Goal: Information Seeking & Learning: Check status

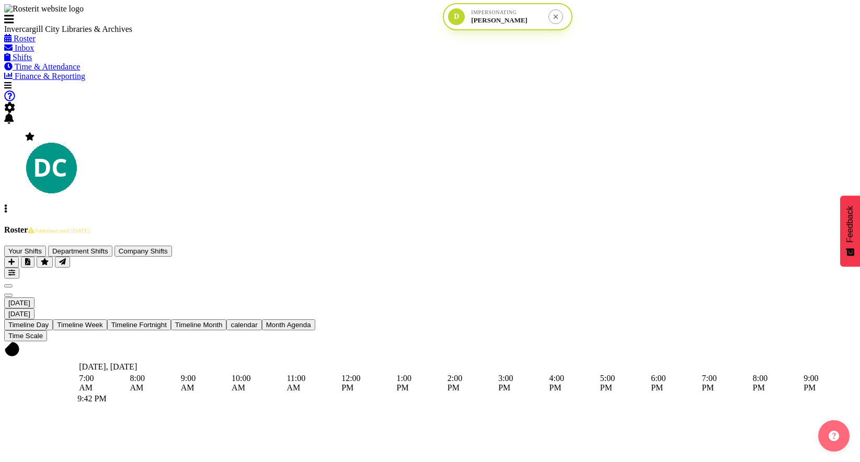
click at [30, 299] on span "[DATE]" at bounding box center [19, 303] width 22 height 8
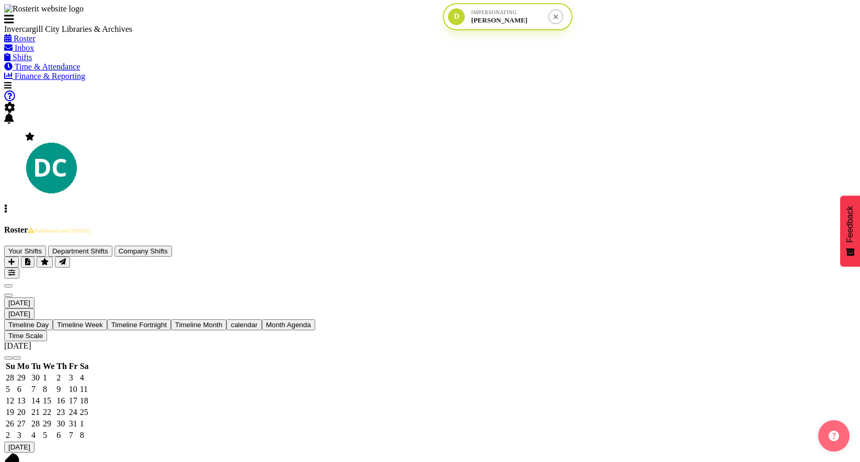
click at [8, 358] on span "previous month" at bounding box center [8, 358] width 0 height 0
click at [77, 408] on span "26" at bounding box center [73, 412] width 8 height 9
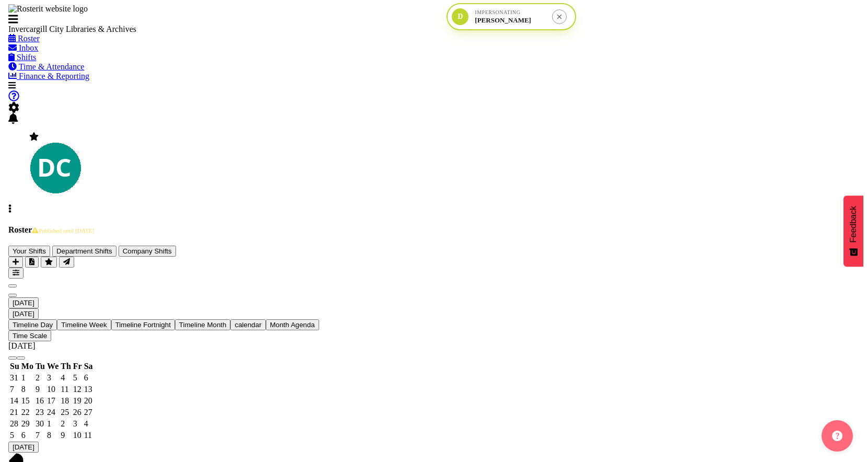
scroll to position [343, 0]
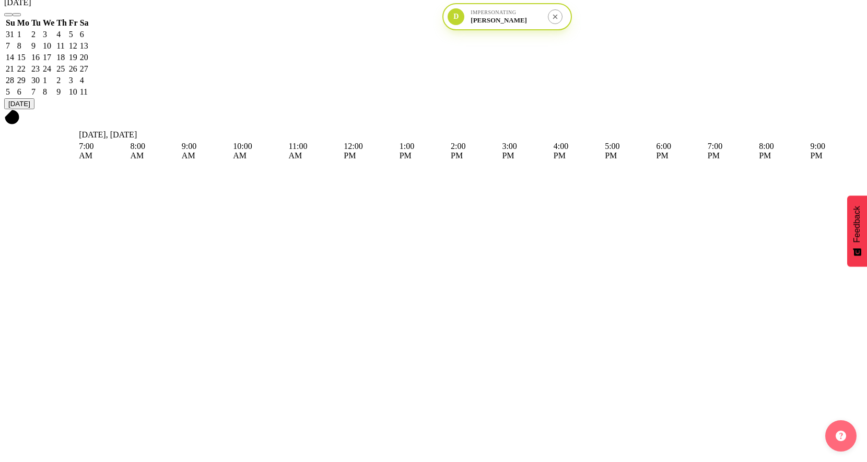
scroll to position [143, 0]
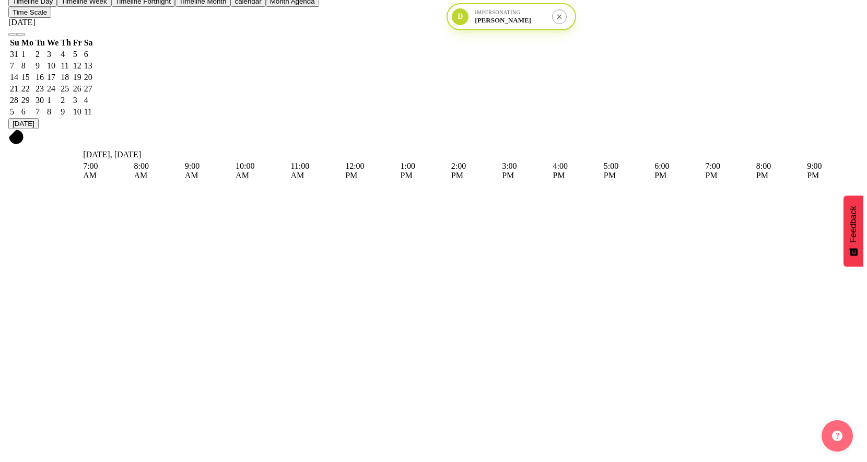
scroll to position [431, 0]
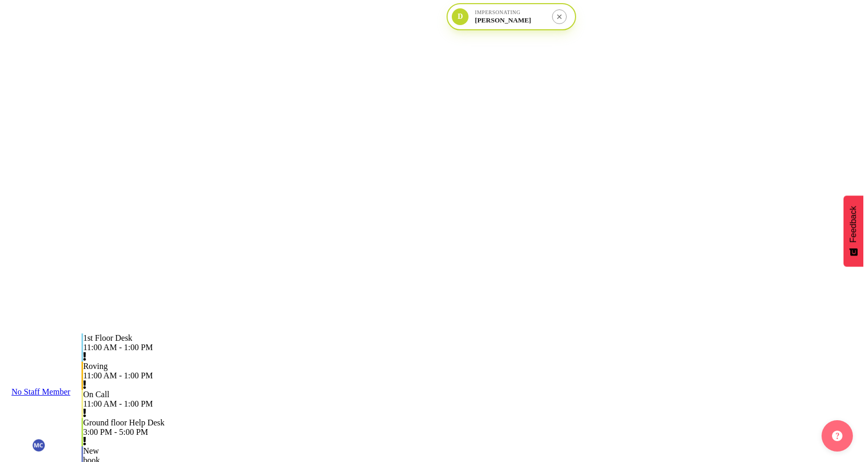
scroll to position [0, 0]
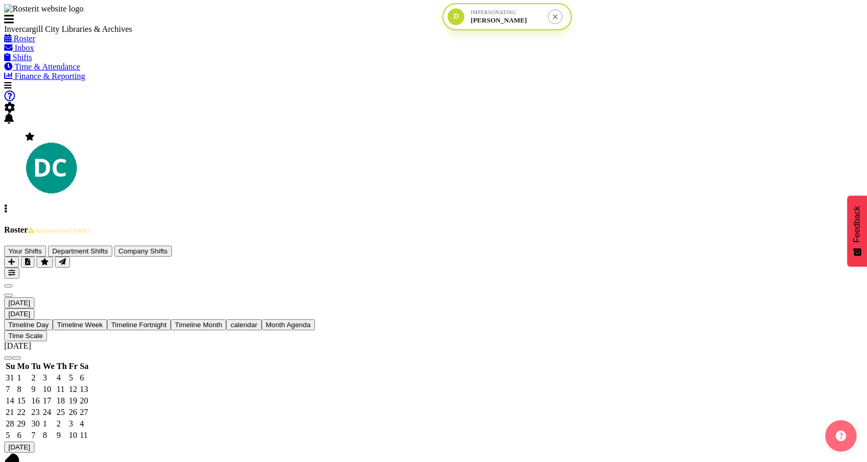
scroll to position [196, 0]
drag, startPoint x: 807, startPoint y: 302, endPoint x: 771, endPoint y: 269, distance: 48.8
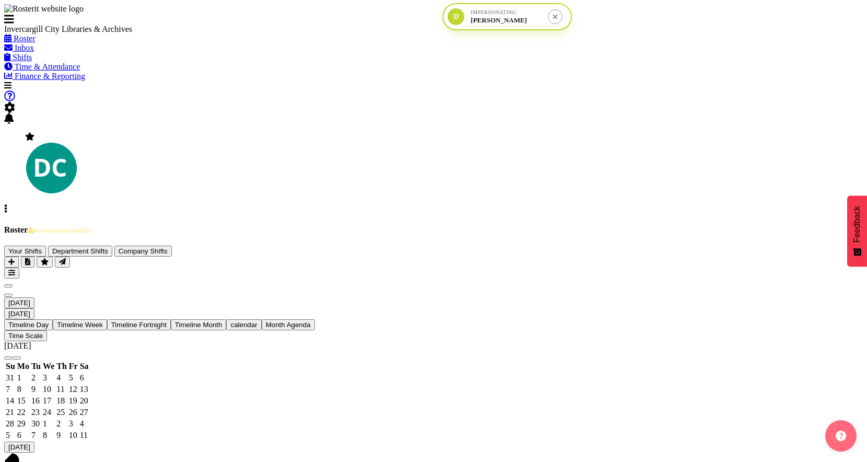
scroll to position [129, 0]
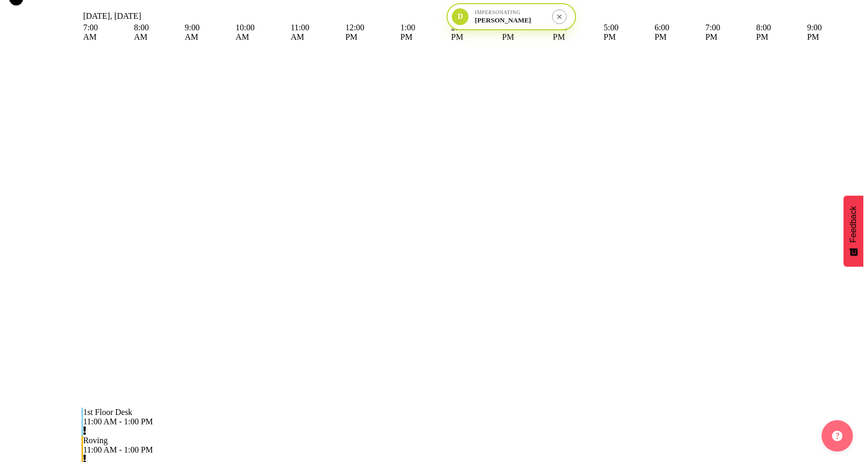
scroll to position [469, 0]
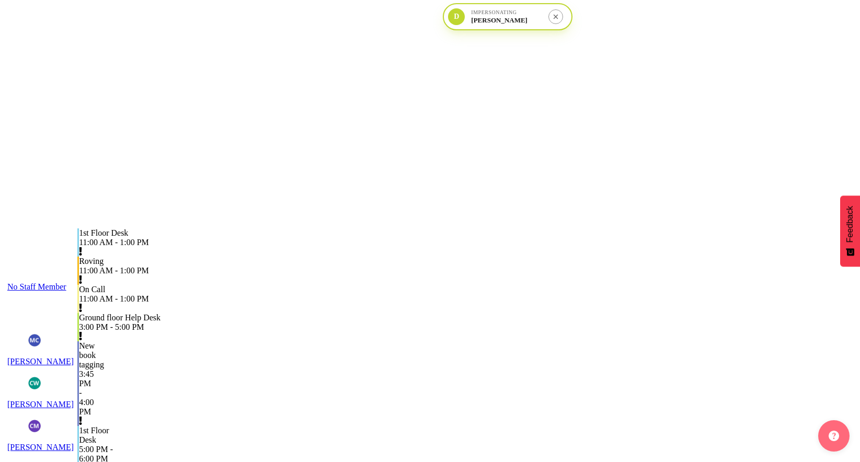
scroll to position [634, 0]
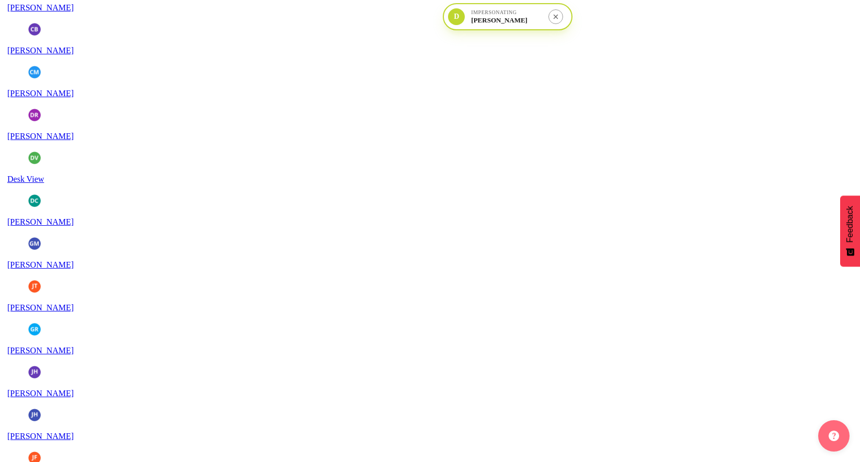
scroll to position [0, 84]
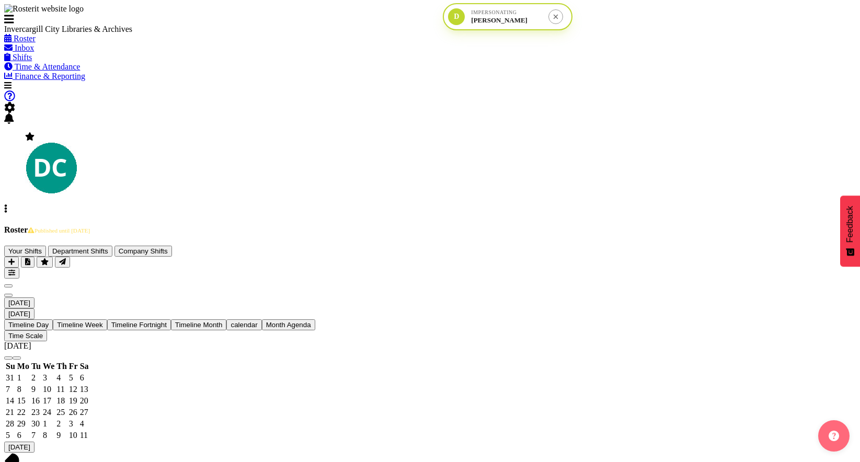
scroll to position [0, 84]
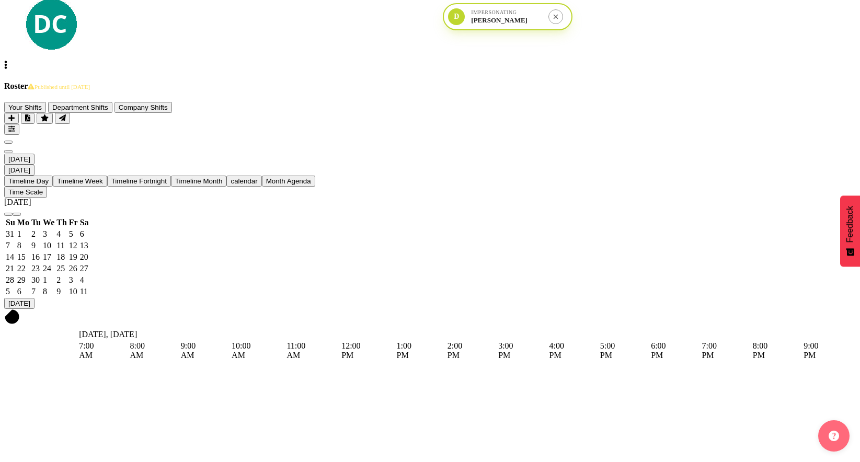
scroll to position [0, 0]
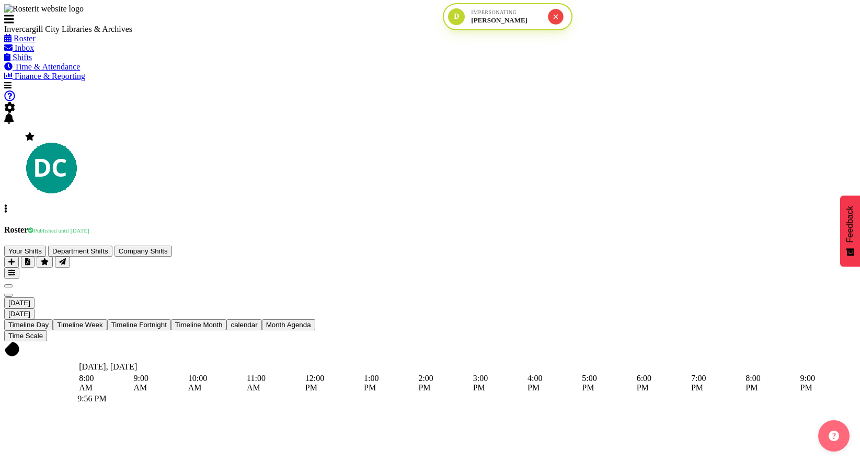
click at [553, 19] on icon "submit" at bounding box center [555, 17] width 5 height 5
